Goal: Check status: Check status

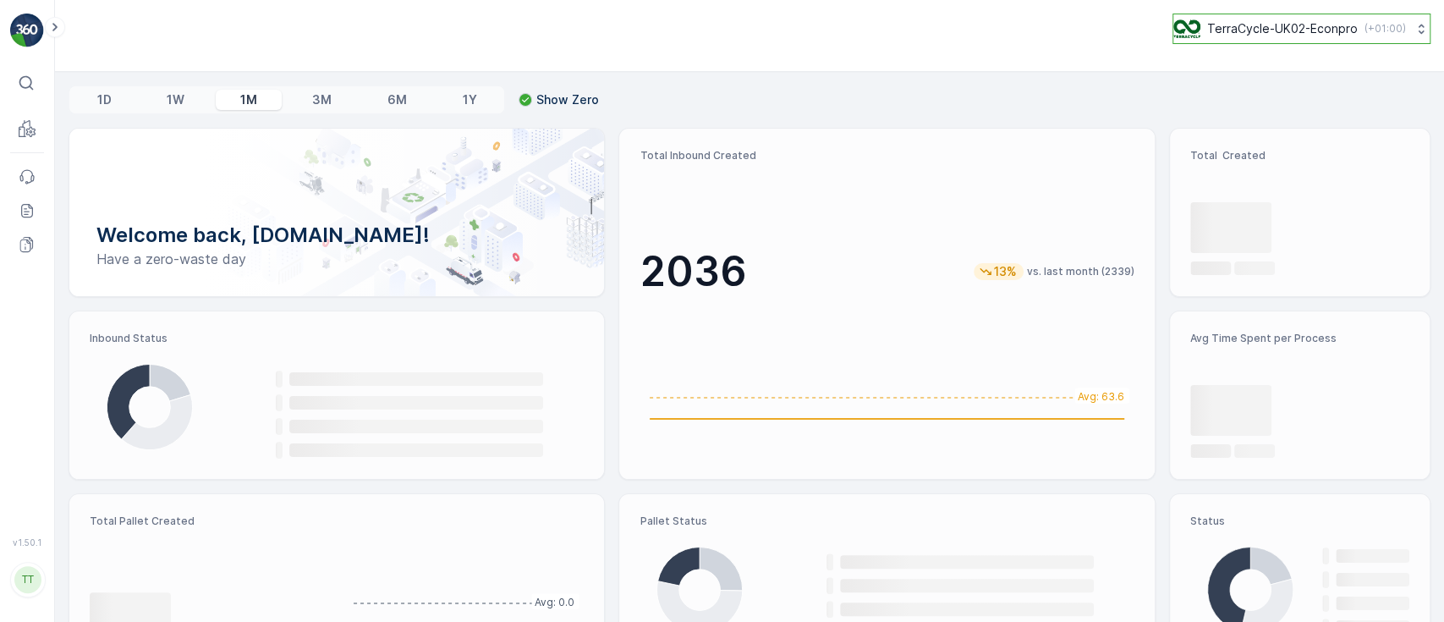
click at [1252, 29] on p "TerraCycle-UK02-Econpro" at bounding box center [1282, 28] width 151 height 17
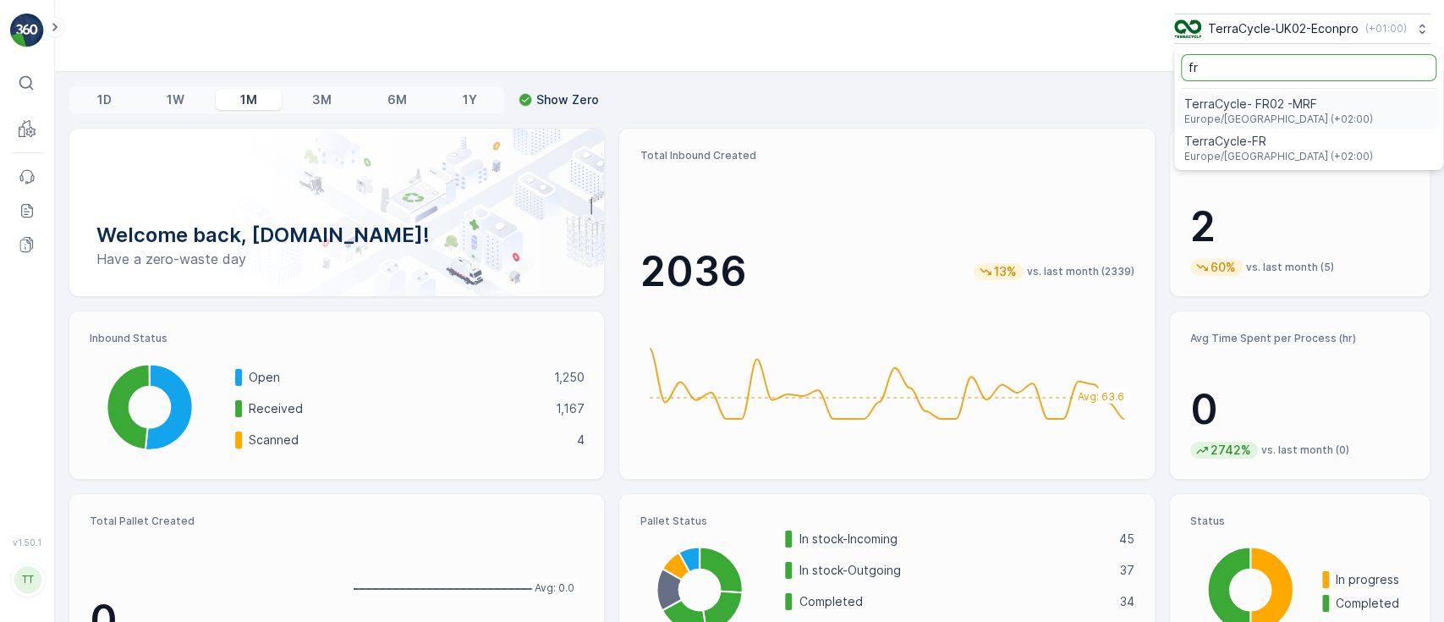
type input "fr"
click at [1263, 109] on span "TerraCycle- FR02 -MRF" at bounding box center [1278, 104] width 189 height 17
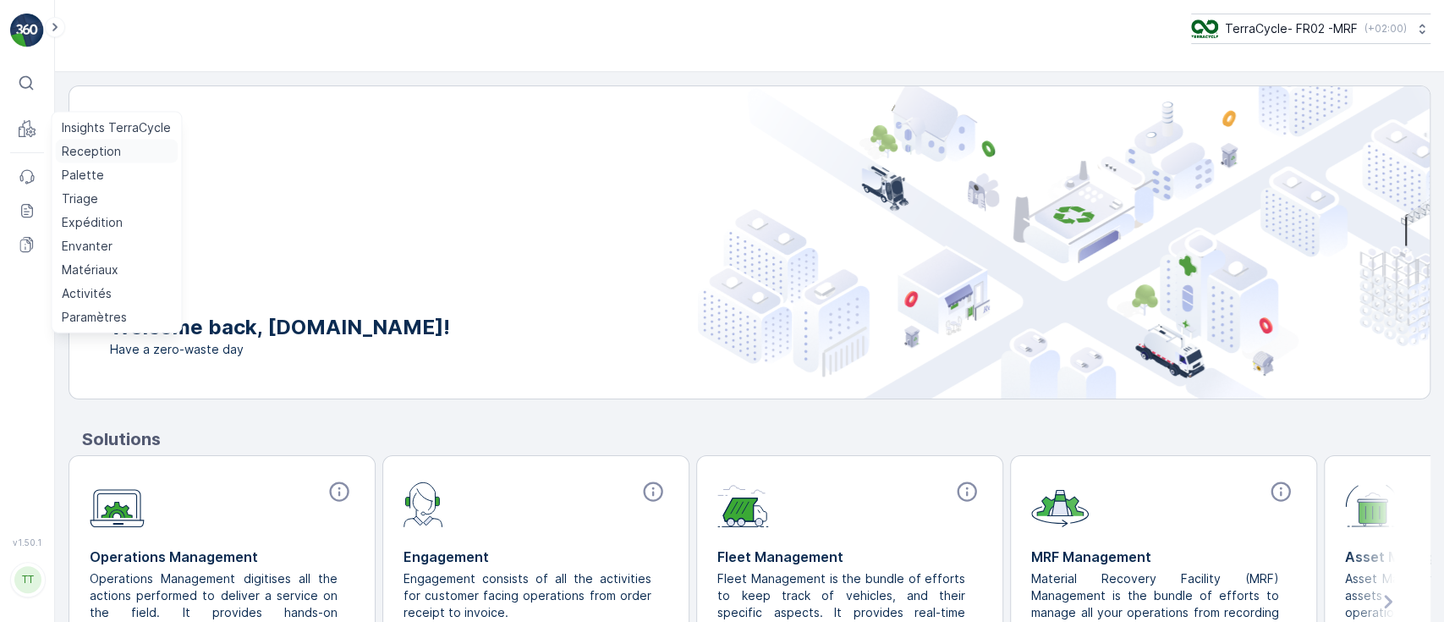
click at [70, 144] on p "Reception" at bounding box center [91, 151] width 59 height 17
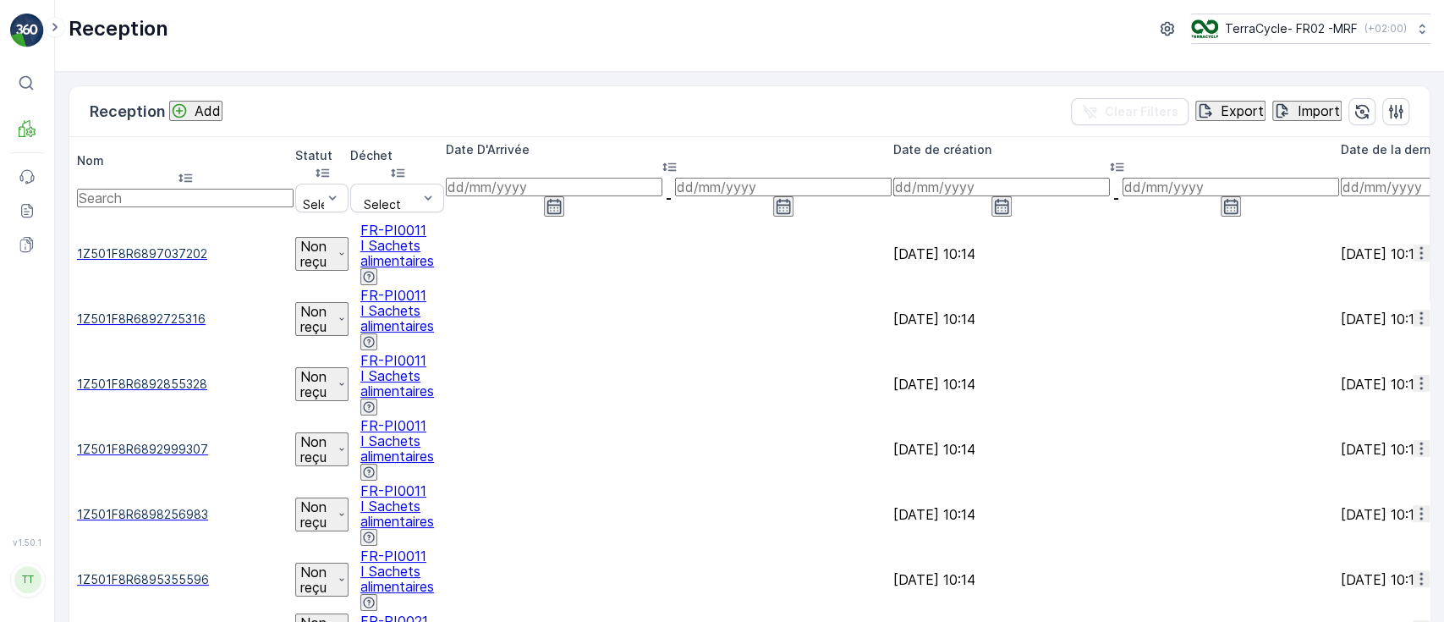
click at [172, 189] on input "text" at bounding box center [185, 198] width 216 height 19
type input "774"
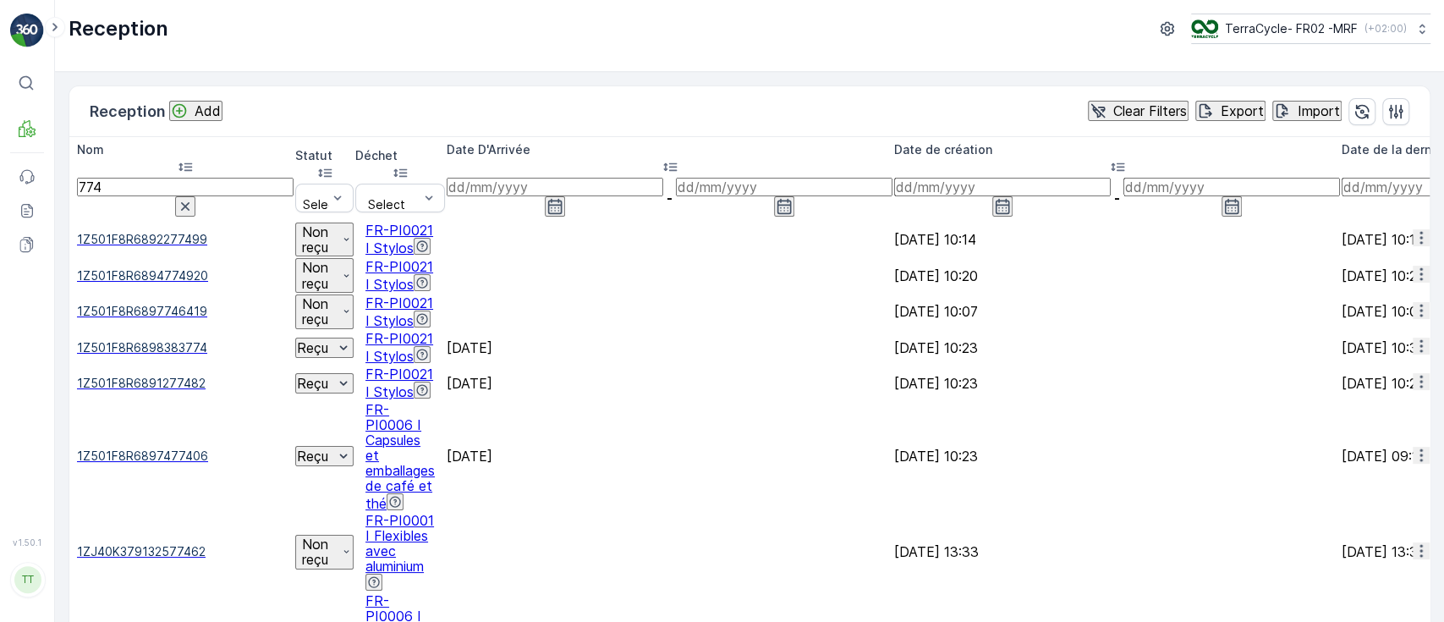
click at [160, 178] on input "774" at bounding box center [185, 187] width 216 height 19
type input "7746919"
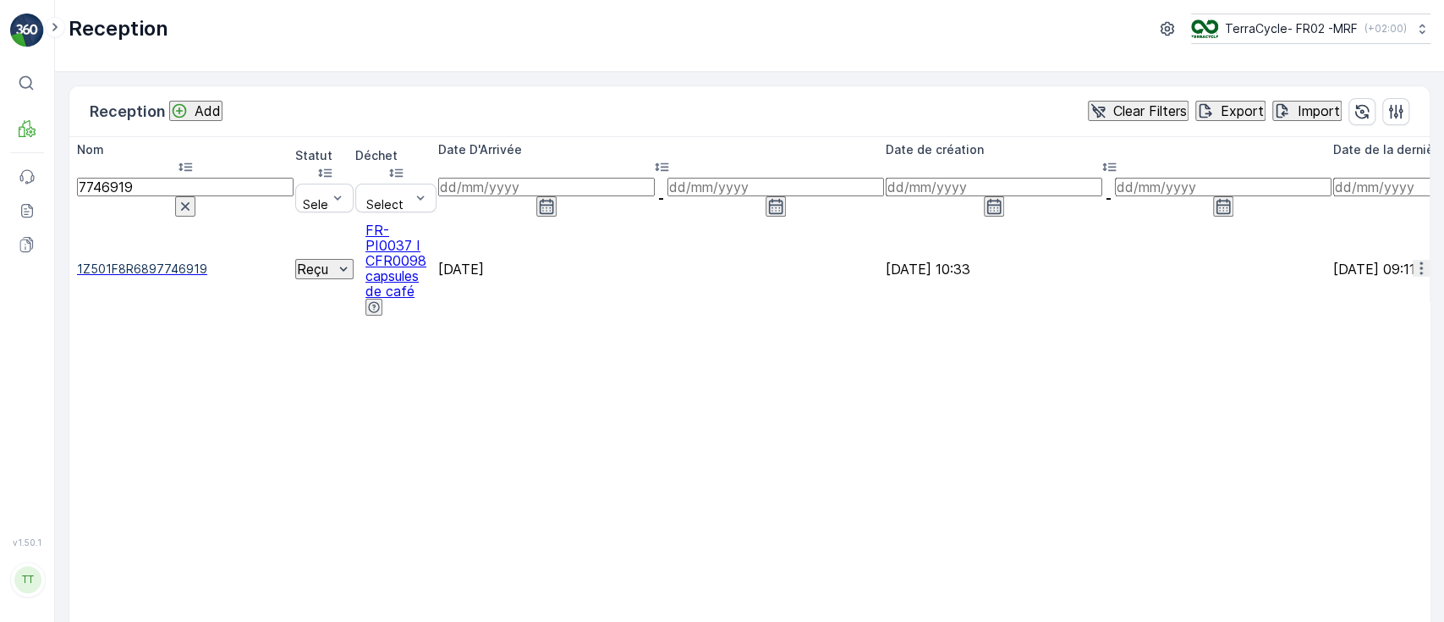
click at [174, 260] on span "1Z501F8R6897746919" at bounding box center [185, 268] width 216 height 17
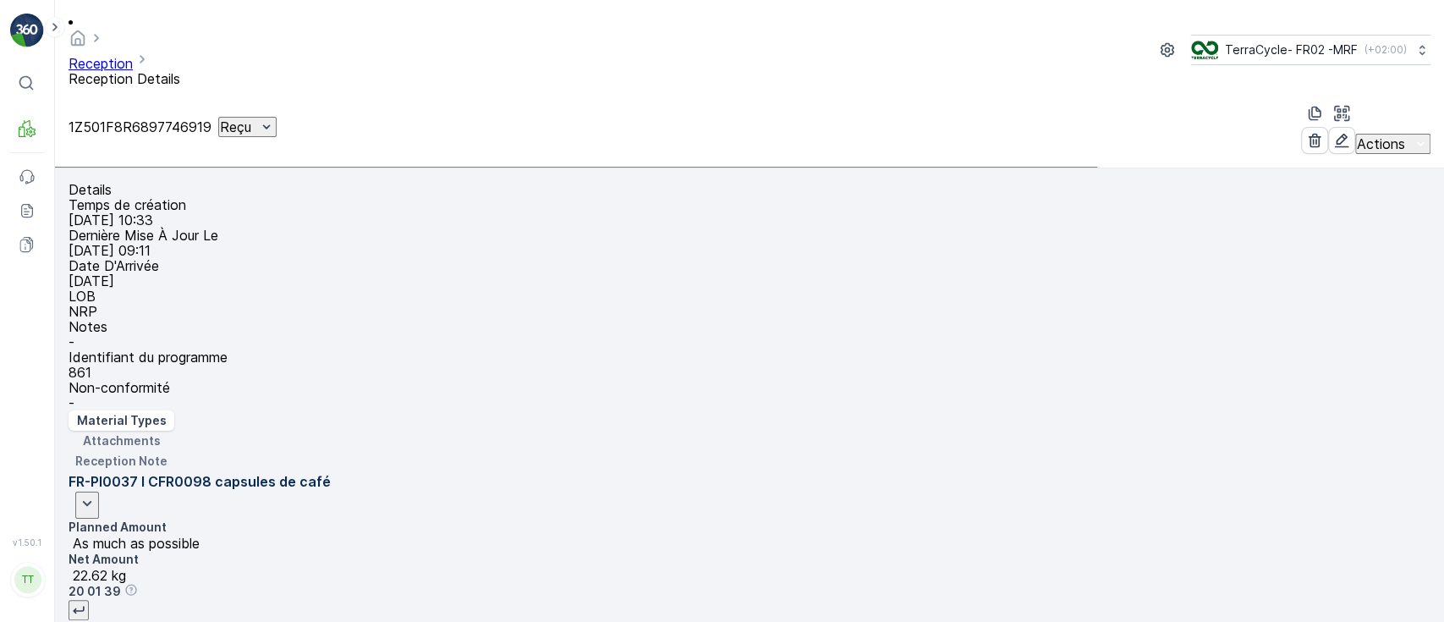
click at [161, 432] on p "Attachments" at bounding box center [122, 440] width 78 height 17
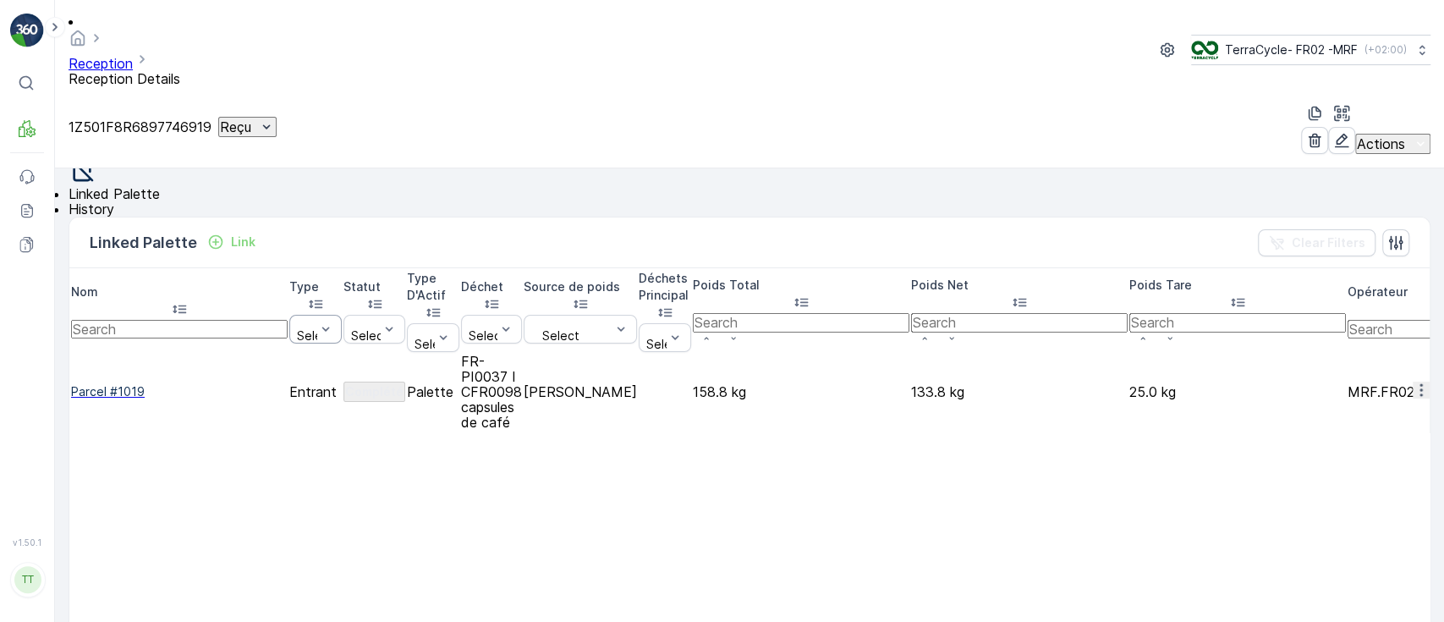
scroll to position [315, 0]
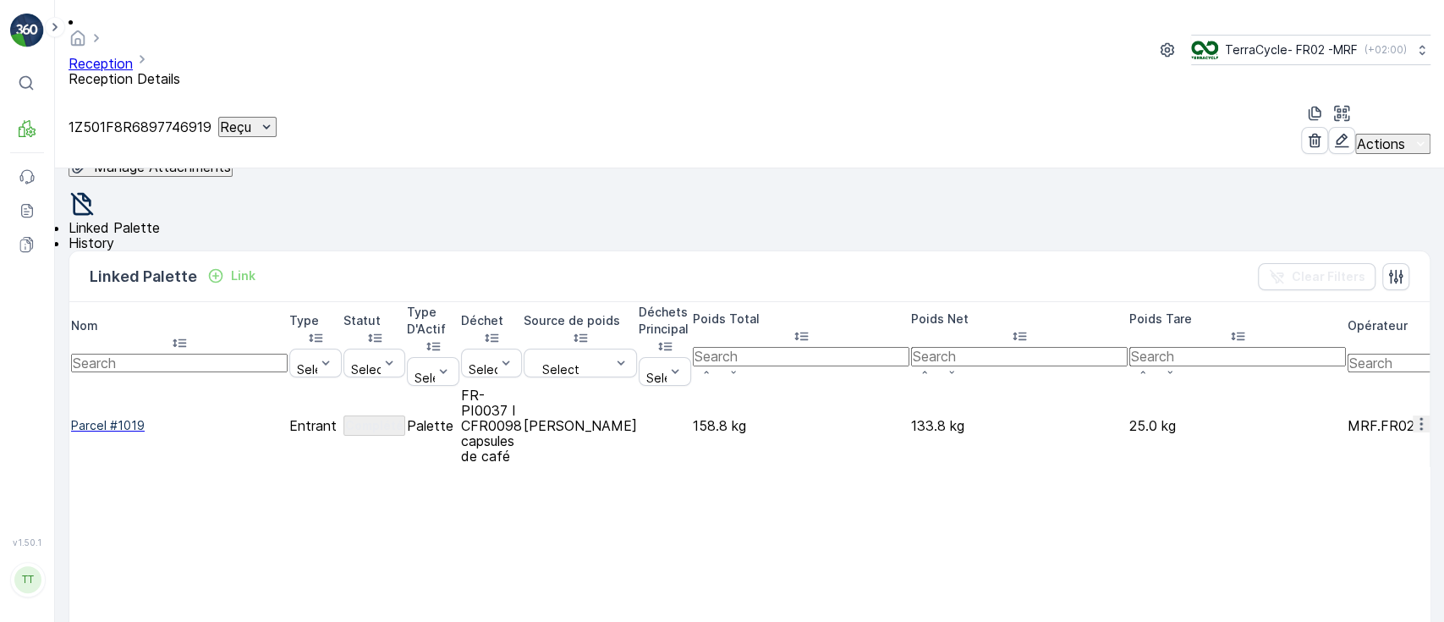
click at [114, 234] on span "History" at bounding box center [91, 242] width 46 height 17
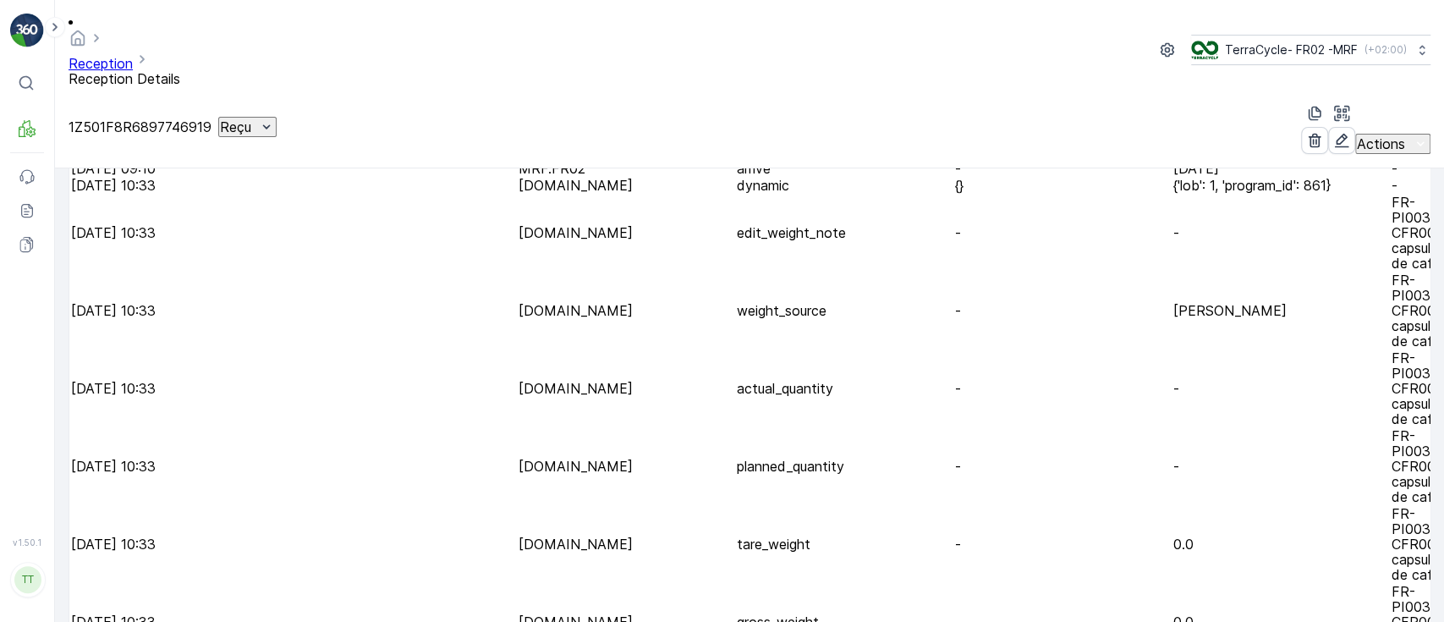
scroll to position [469, 0]
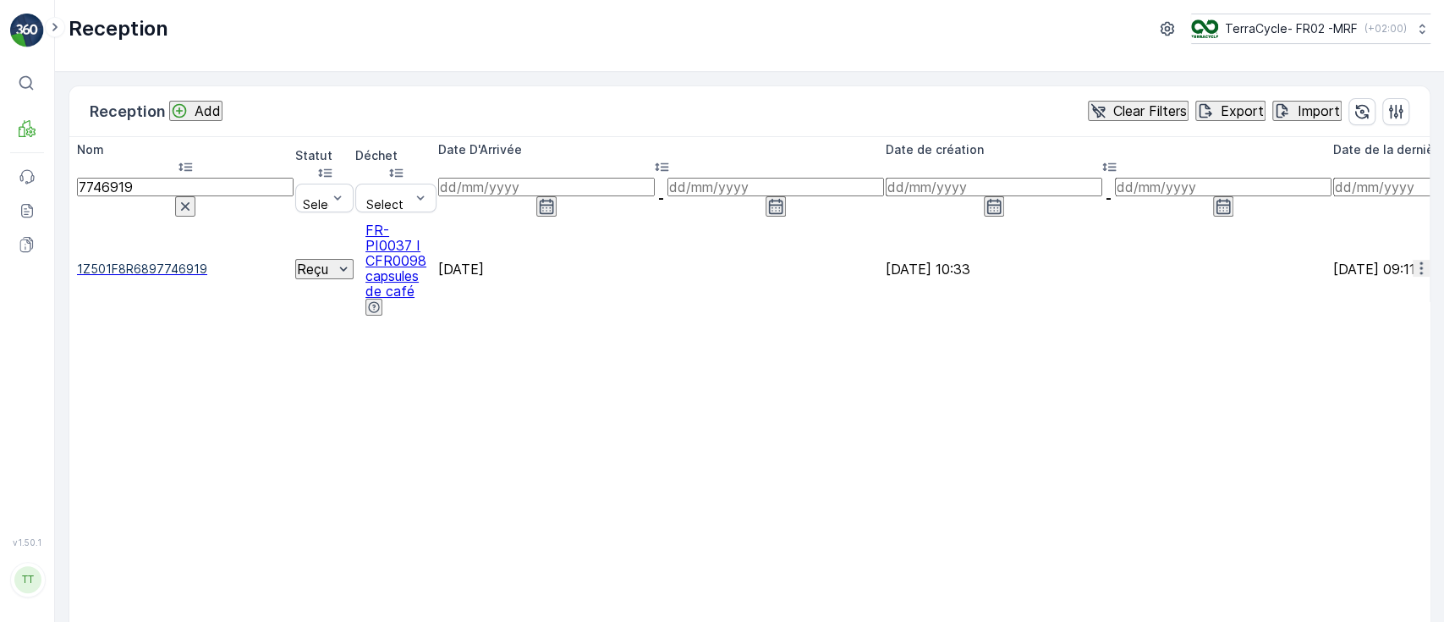
drag, startPoint x: 171, startPoint y: 178, endPoint x: 99, endPoint y: 184, distance: 72.1
type input "2924"
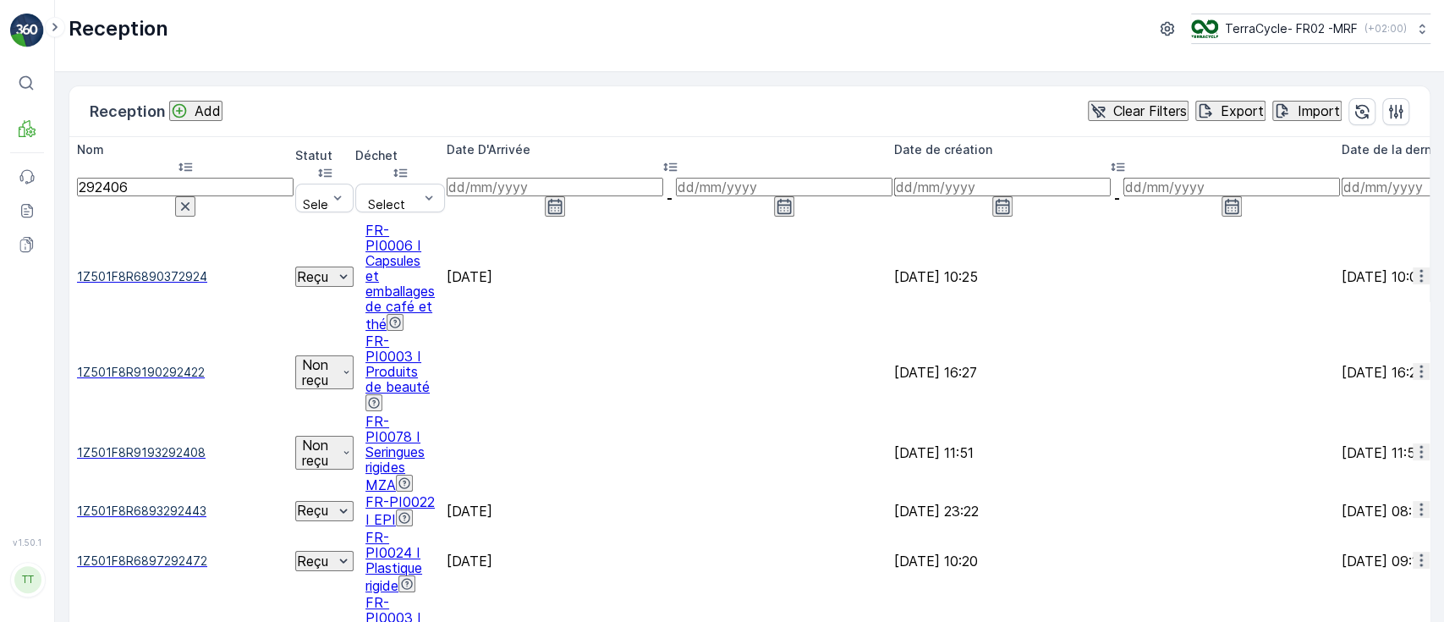
type input "2924067"
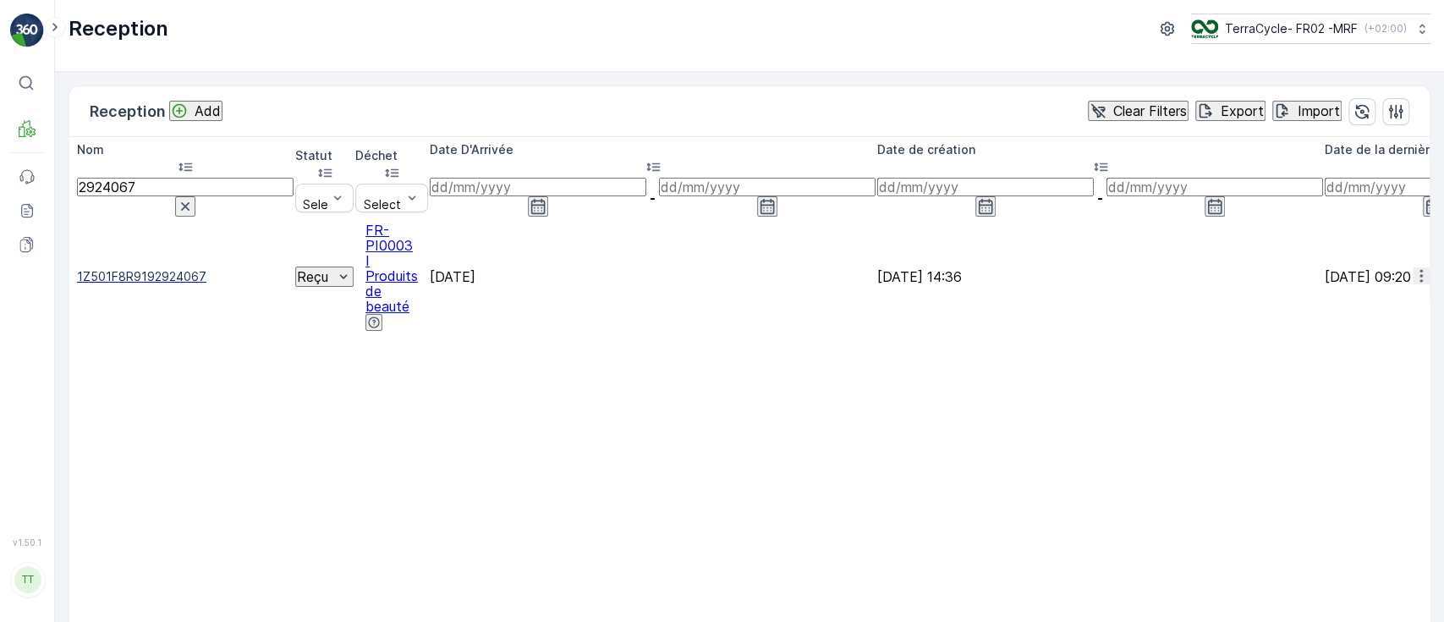
scroll to position [0, 312]
